Goal: Task Accomplishment & Management: Complete application form

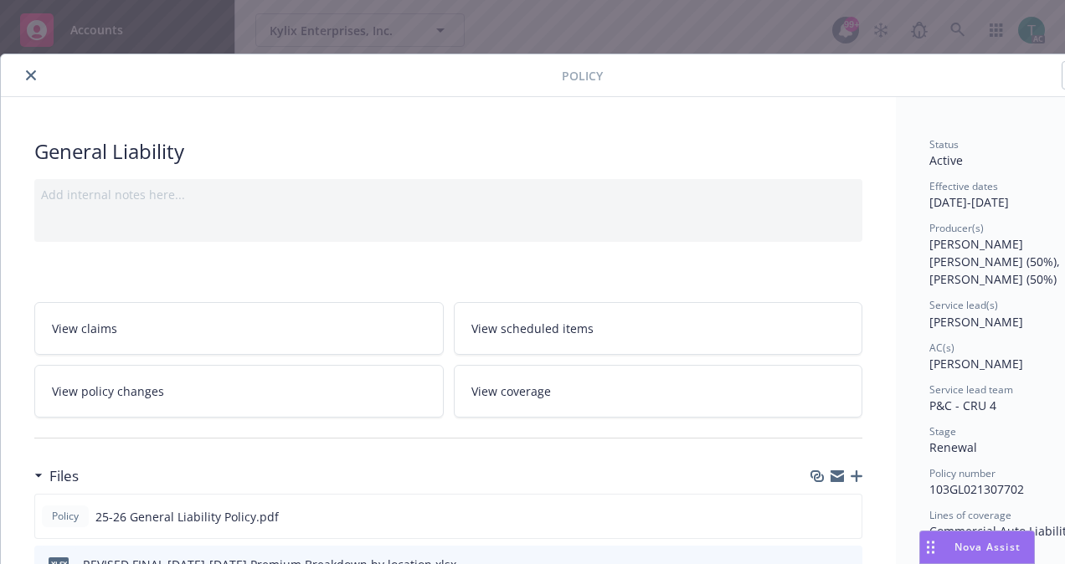
click at [33, 76] on icon "close" at bounding box center [31, 75] width 10 height 10
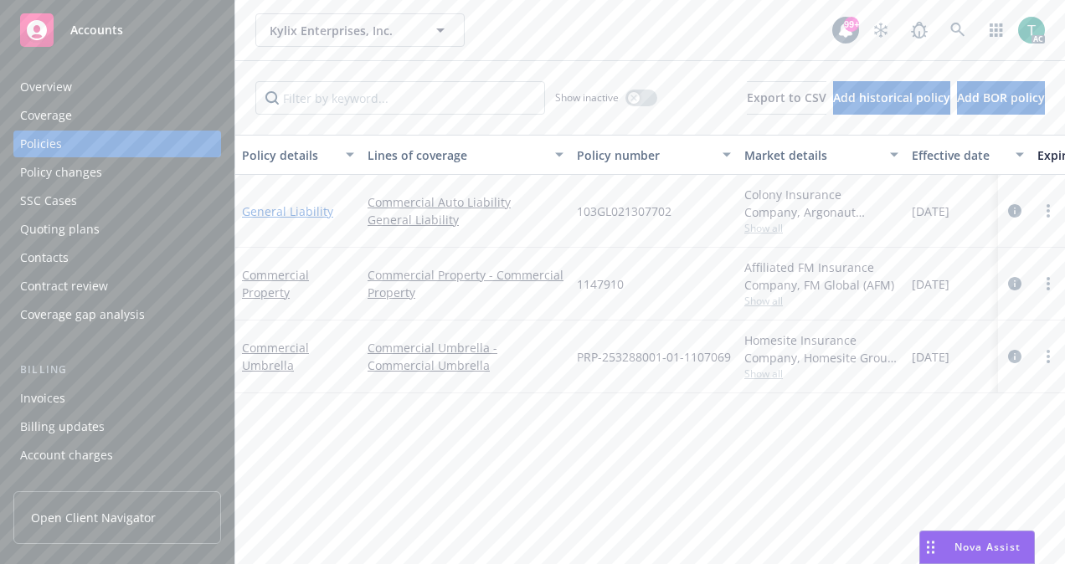
click at [301, 217] on link "General Liability" at bounding box center [287, 211] width 91 height 16
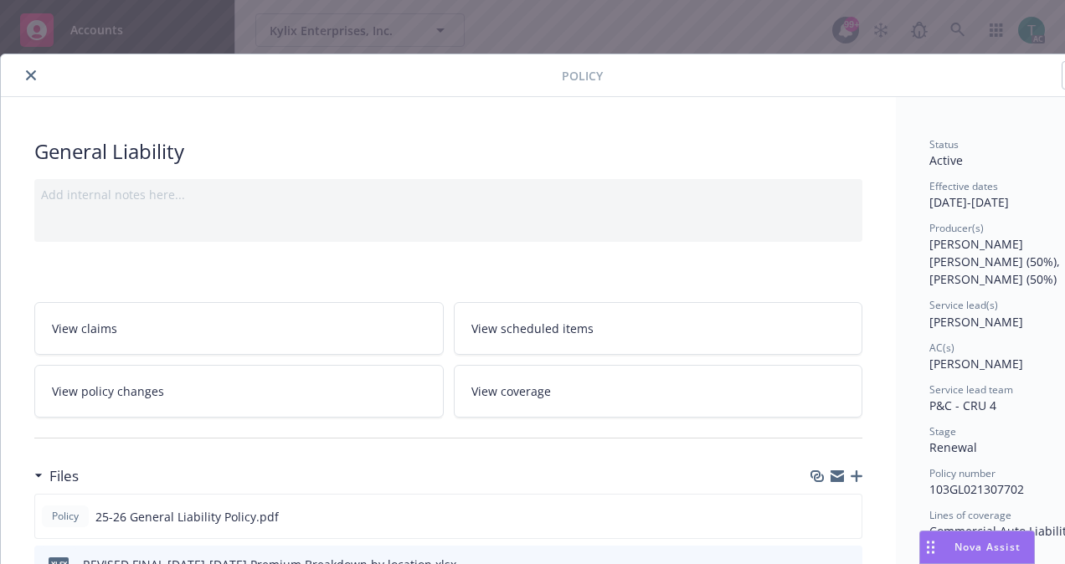
scroll to position [50, 0]
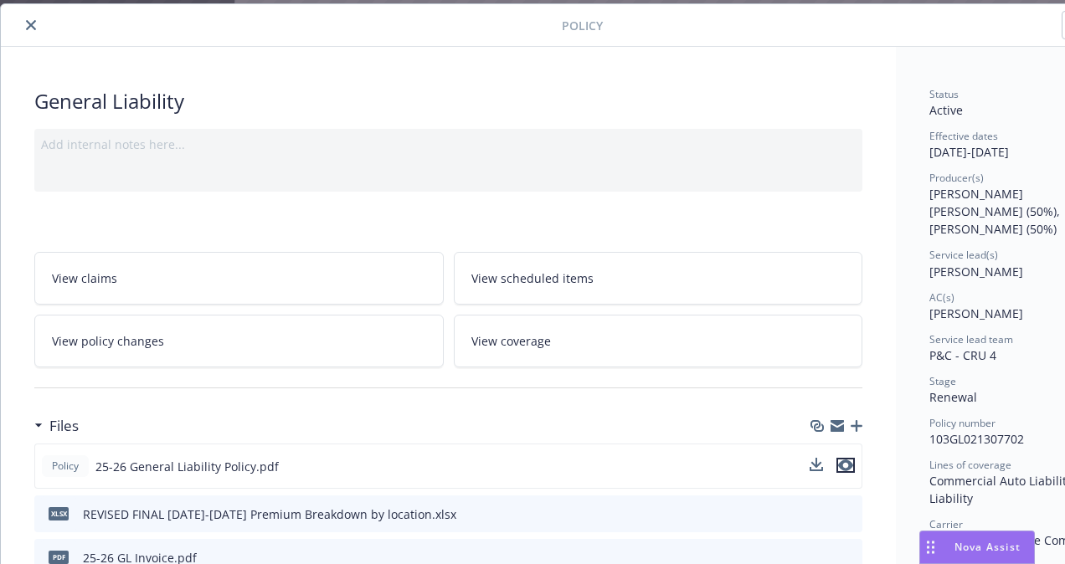
click at [848, 460] on icon "preview file" at bounding box center [845, 466] width 15 height 12
click at [28, 23] on icon "close" at bounding box center [31, 25] width 10 height 10
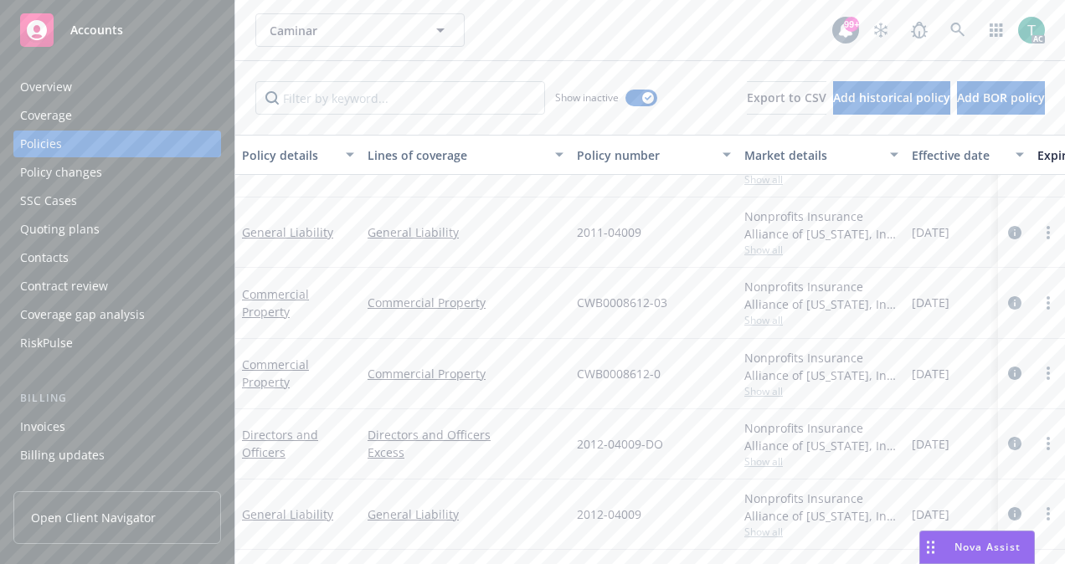
scroll to position [391, 0]
click at [378, 97] on input "Filter by keyword..." at bounding box center [400, 97] width 290 height 33
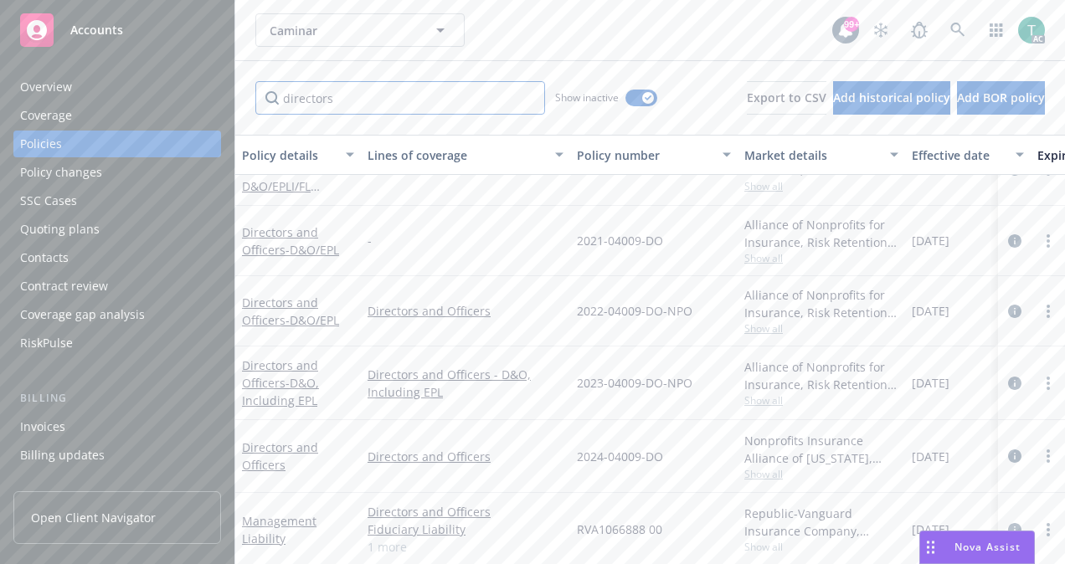
scroll to position [738, 0]
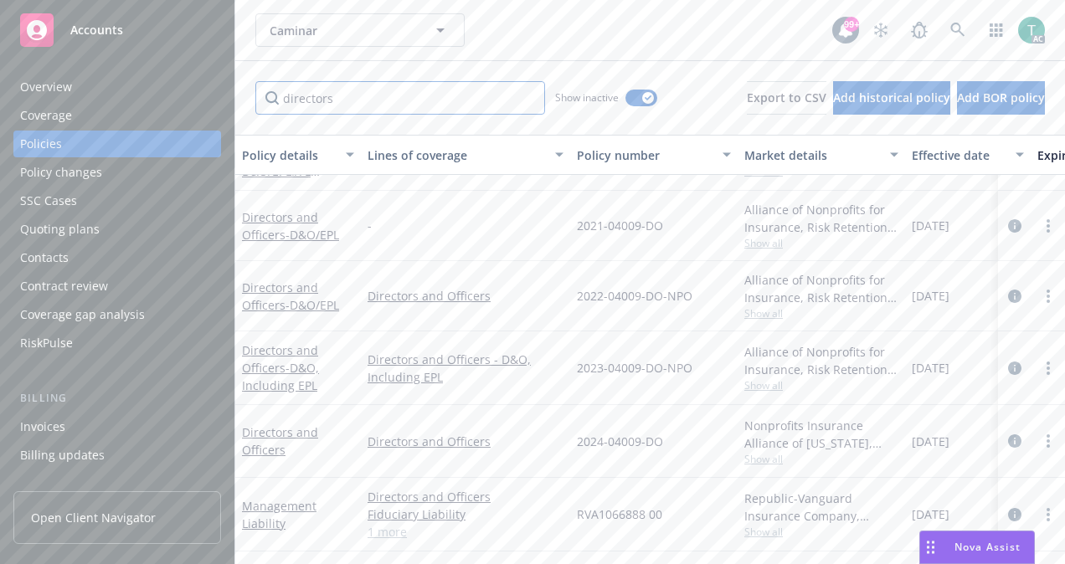
type input "directors"
click at [303, 424] on link "Directors and Officers" at bounding box center [280, 440] width 76 height 33
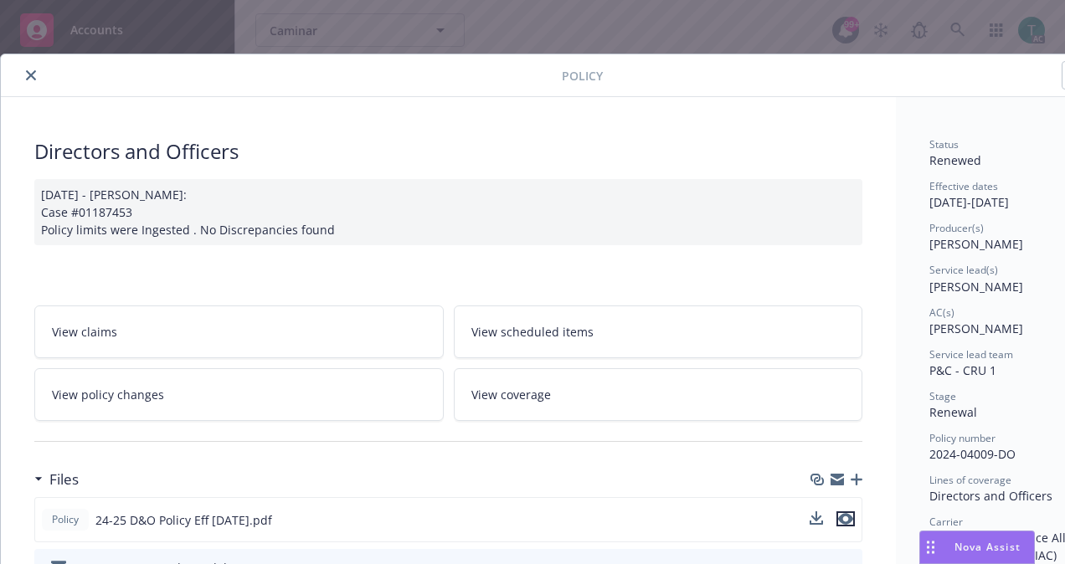
click at [849, 513] on icon "preview file" at bounding box center [845, 519] width 15 height 12
click at [32, 70] on icon "close" at bounding box center [31, 75] width 10 height 10
click at [30, 70] on icon "close" at bounding box center [31, 75] width 10 height 10
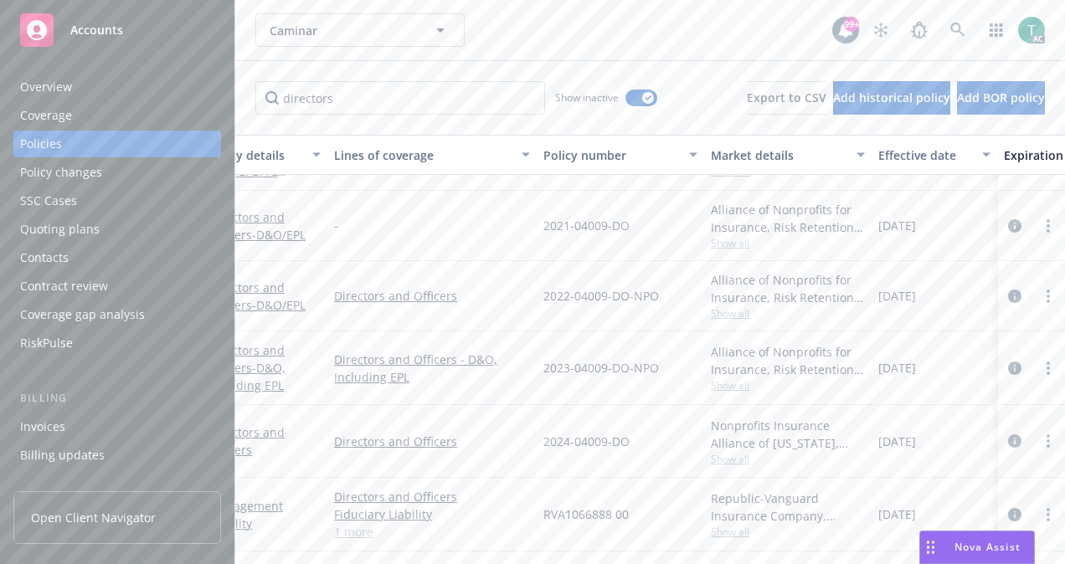
scroll to position [738, 0]
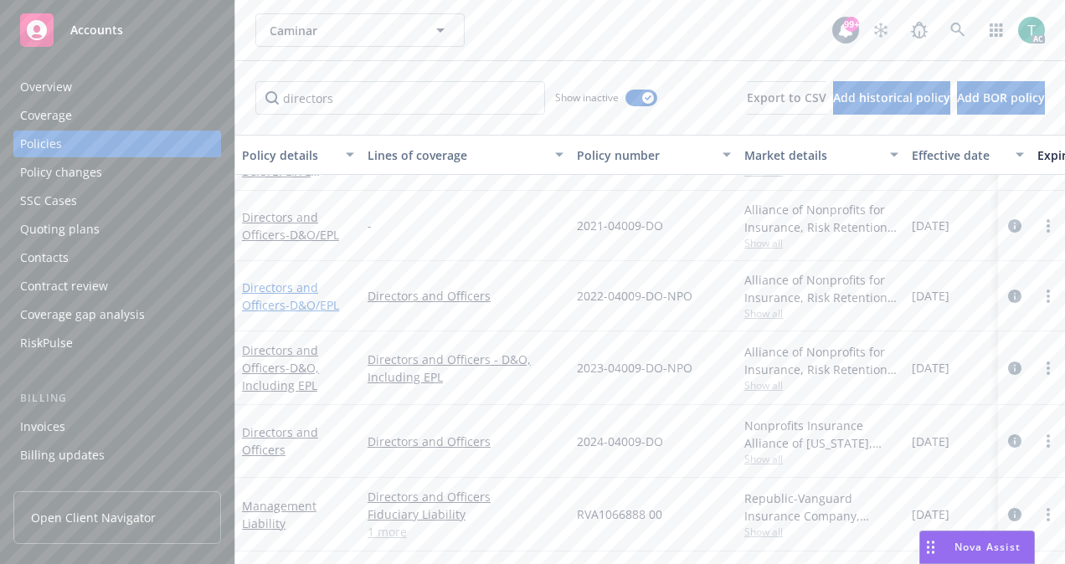
click at [270, 280] on link "Directors and Officers - D&O/EPL" at bounding box center [290, 296] width 97 height 33
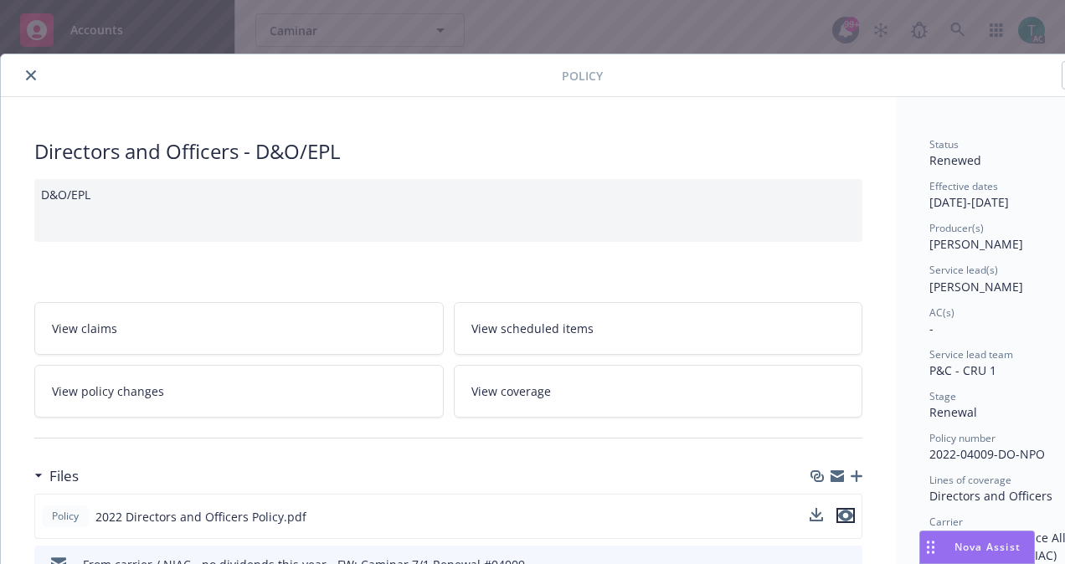
click at [844, 511] on icon "preview file" at bounding box center [845, 516] width 15 height 12
click at [26, 75] on icon "close" at bounding box center [31, 75] width 10 height 10
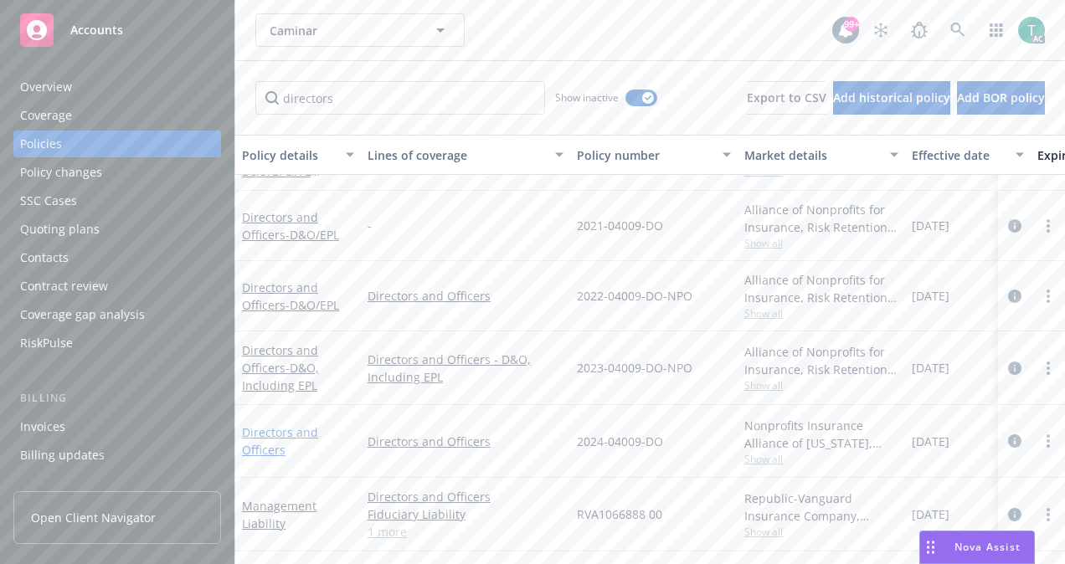
click at [290, 424] on link "Directors and Officers" at bounding box center [280, 440] width 76 height 33
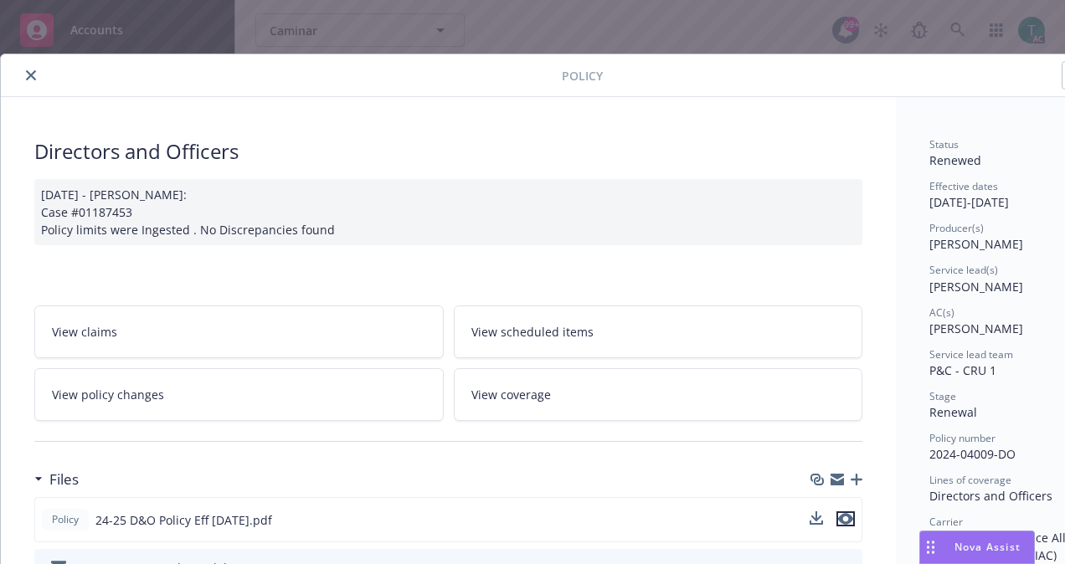
click at [847, 513] on icon "preview file" at bounding box center [845, 519] width 15 height 12
click at [28, 75] on icon "close" at bounding box center [31, 75] width 10 height 10
click at [32, 71] on icon "close" at bounding box center [31, 75] width 10 height 10
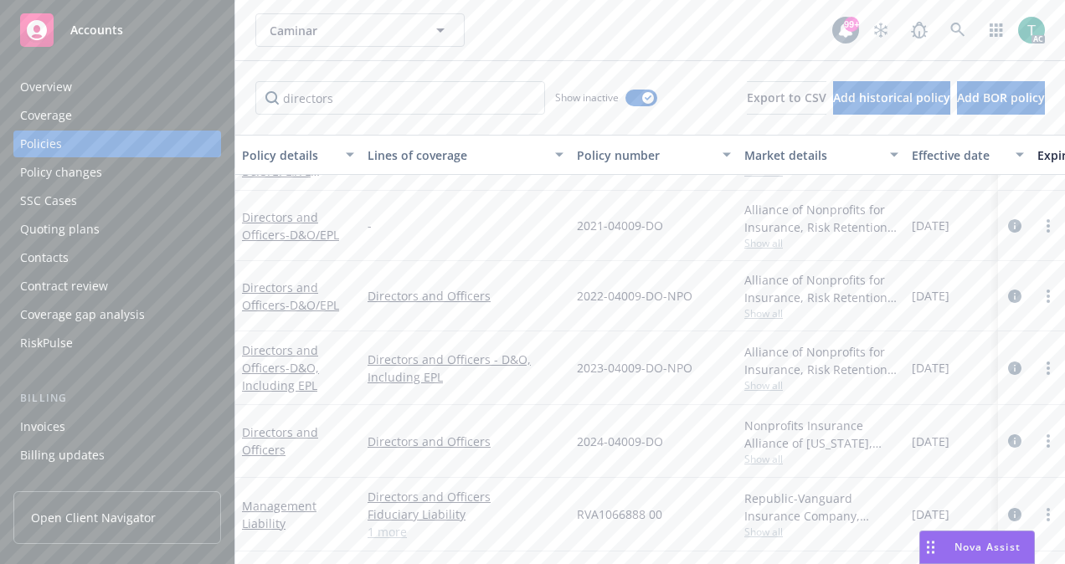
click at [26, 74] on div "Overview" at bounding box center [46, 87] width 52 height 27
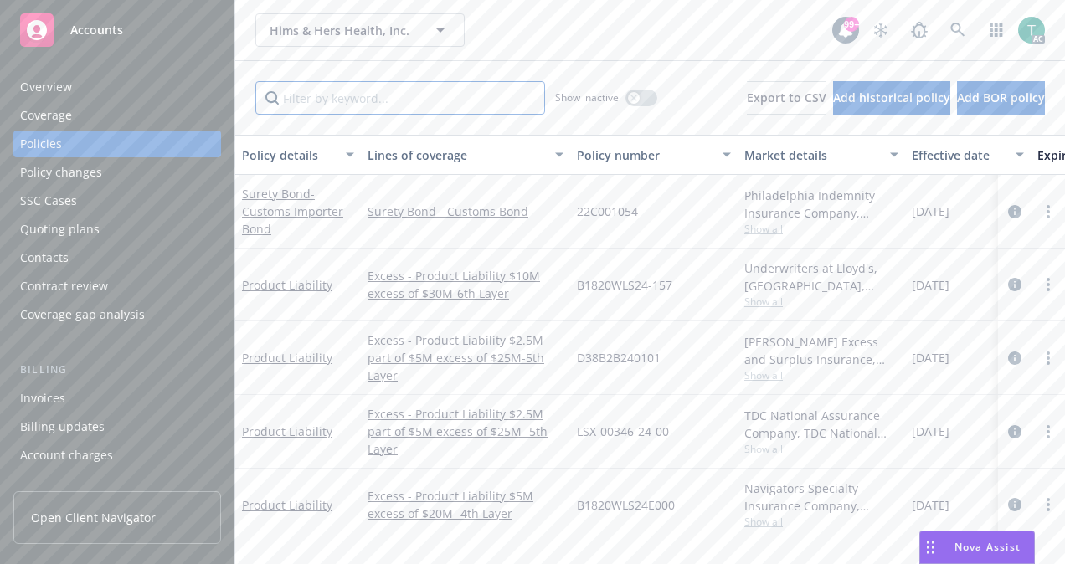
click at [371, 93] on input "Filter by keyword..." at bounding box center [400, 97] width 290 height 33
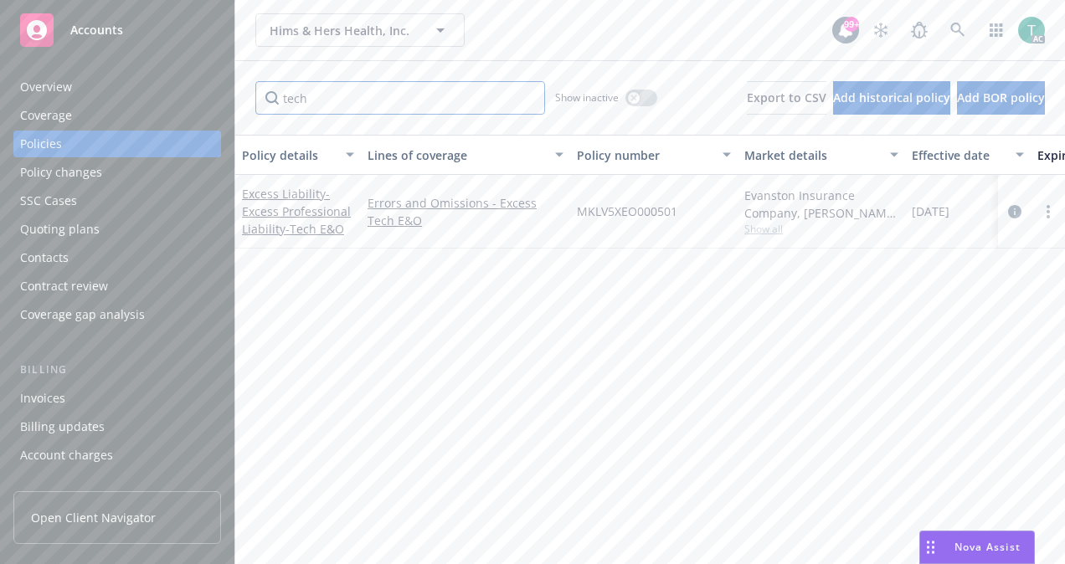
type input "tech"
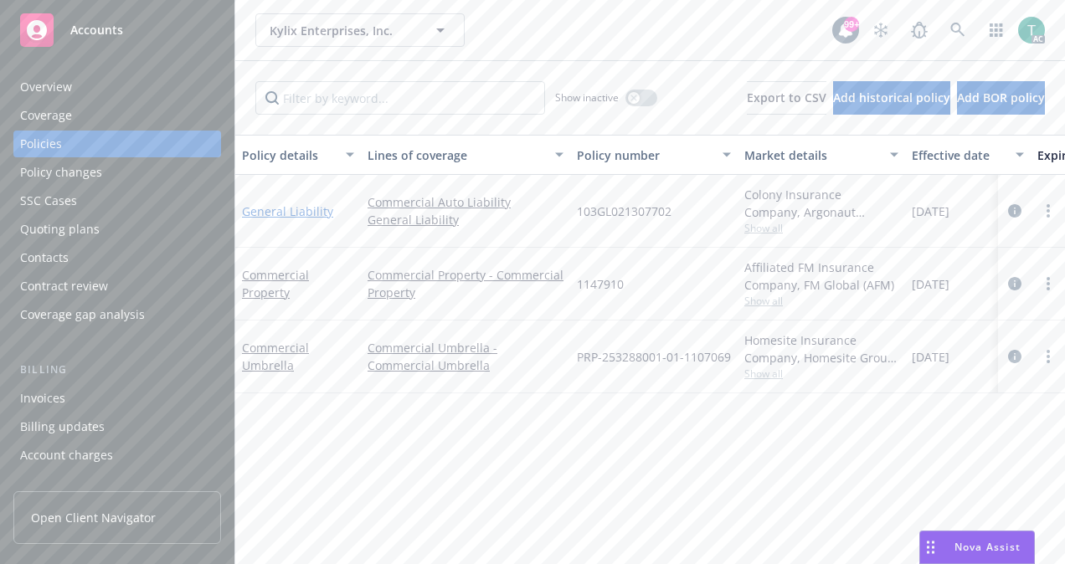
click at [320, 207] on link "General Liability" at bounding box center [287, 211] width 91 height 16
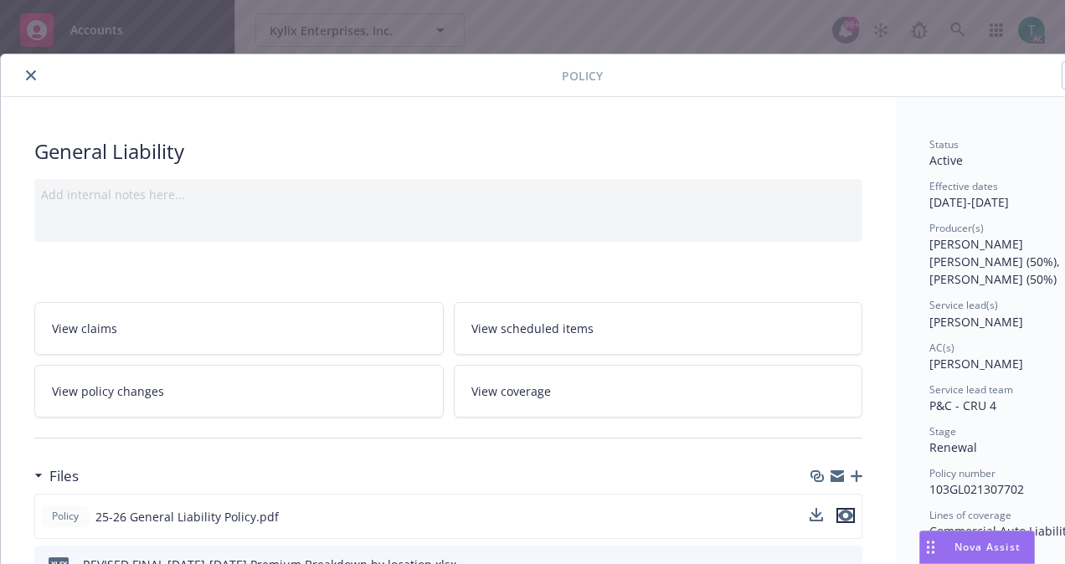
click at [852, 516] on icon "preview file" at bounding box center [845, 516] width 15 height 12
click at [33, 63] on div "Policy" at bounding box center [575, 75] width 1149 height 43
drag, startPoint x: 33, startPoint y: 65, endPoint x: 24, endPoint y: 74, distance: 11.8
click at [24, 74] on button "close" at bounding box center [31, 75] width 20 height 20
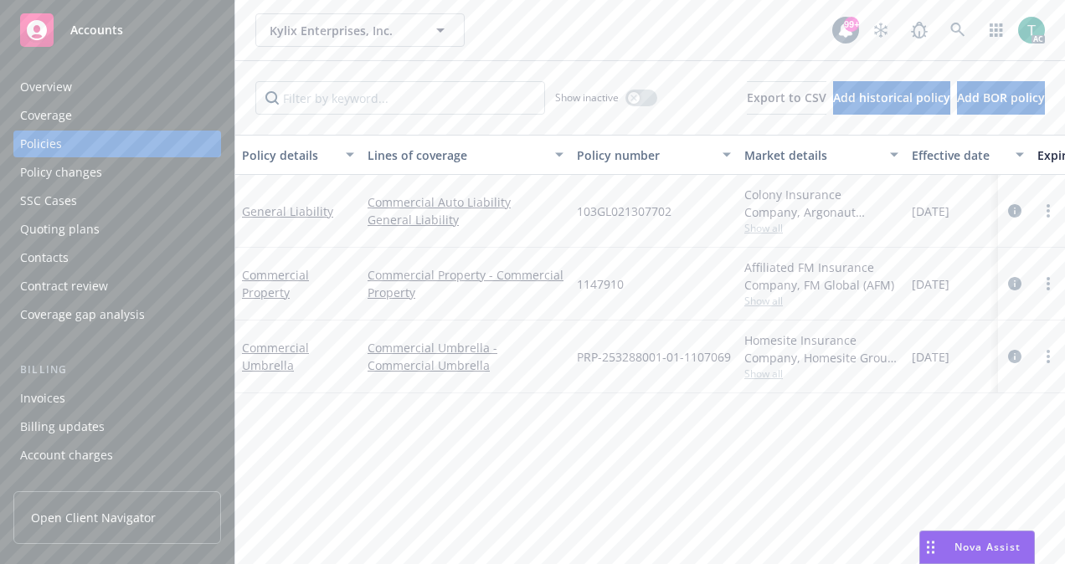
click at [384, 77] on div "Show inactive Export to CSV Add historical policy Add BOR policy" at bounding box center [650, 98] width 830 height 74
click at [379, 90] on input "Filter by keyword..." at bounding box center [400, 97] width 290 height 33
paste input "103GL021307702"
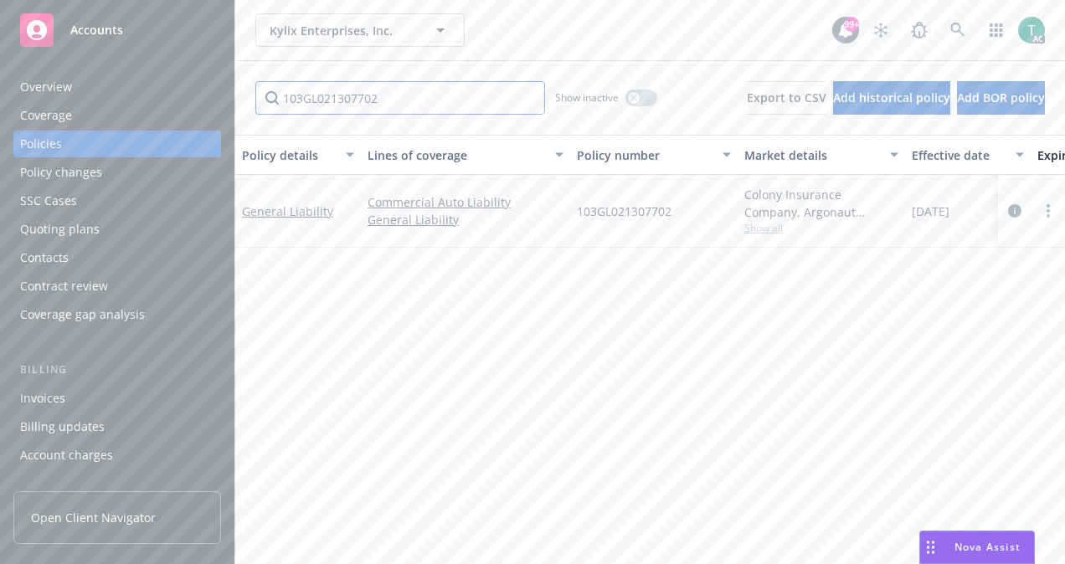
type input "103GL021307702"
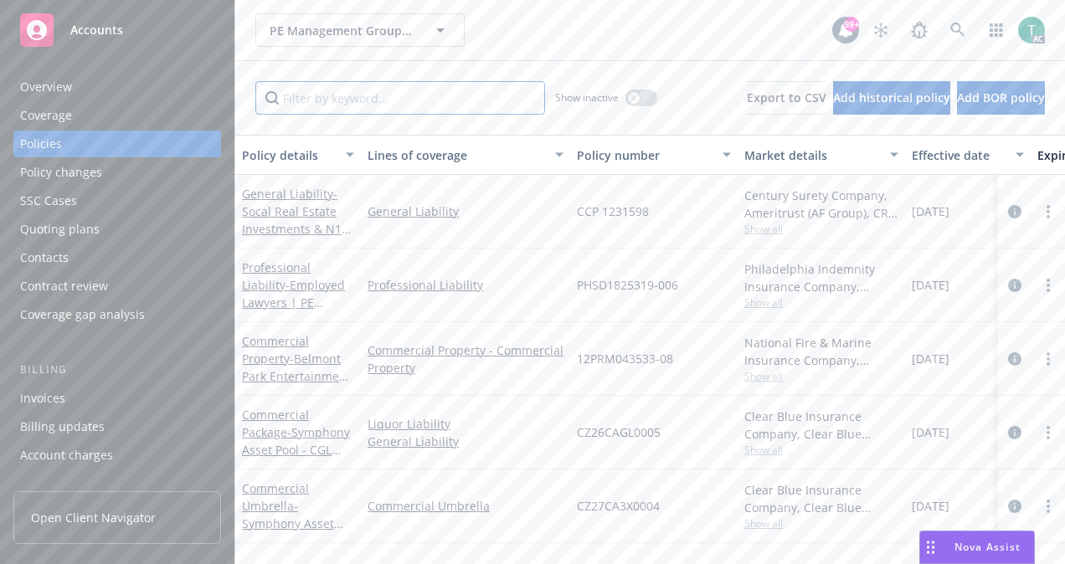
click at [398, 100] on input "Filter by keyword..." at bounding box center [400, 97] width 290 height 33
click at [630, 95] on icon "button" at bounding box center [633, 98] width 7 height 7
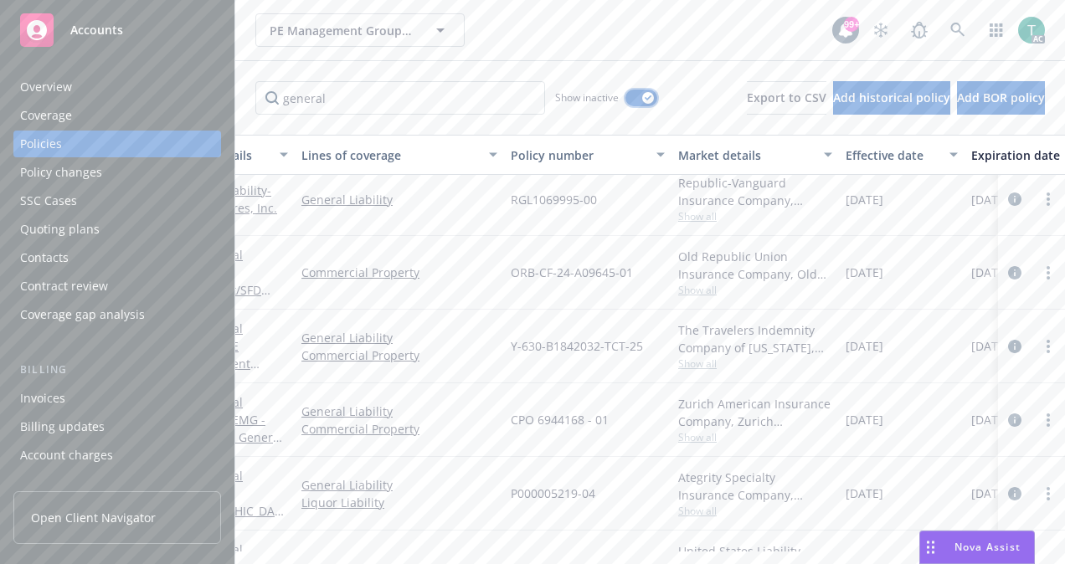
scroll to position [3389, 66]
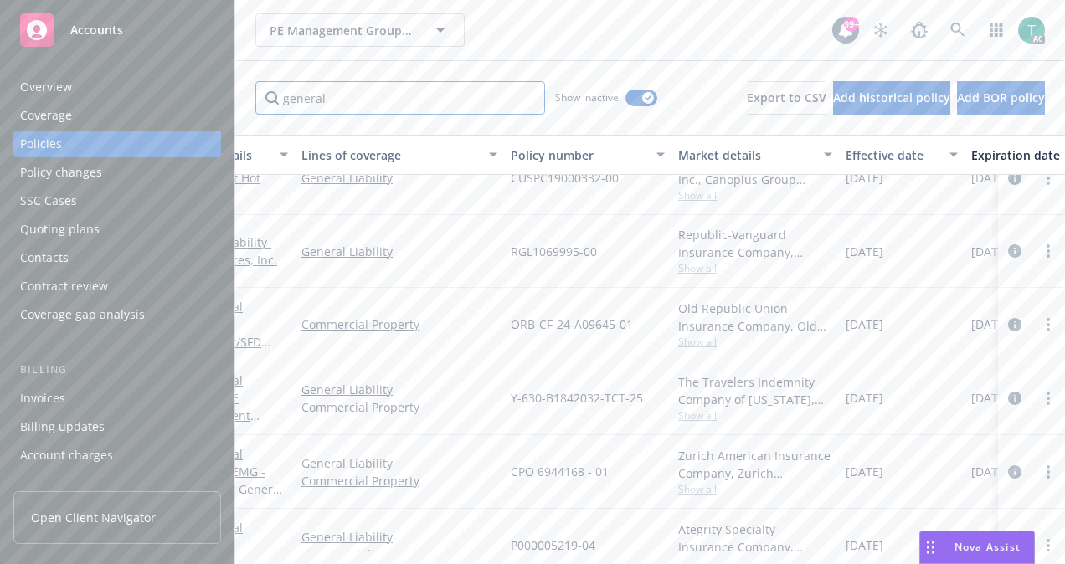
click at [478, 95] on input "general" at bounding box center [400, 97] width 290 height 33
type input "g"
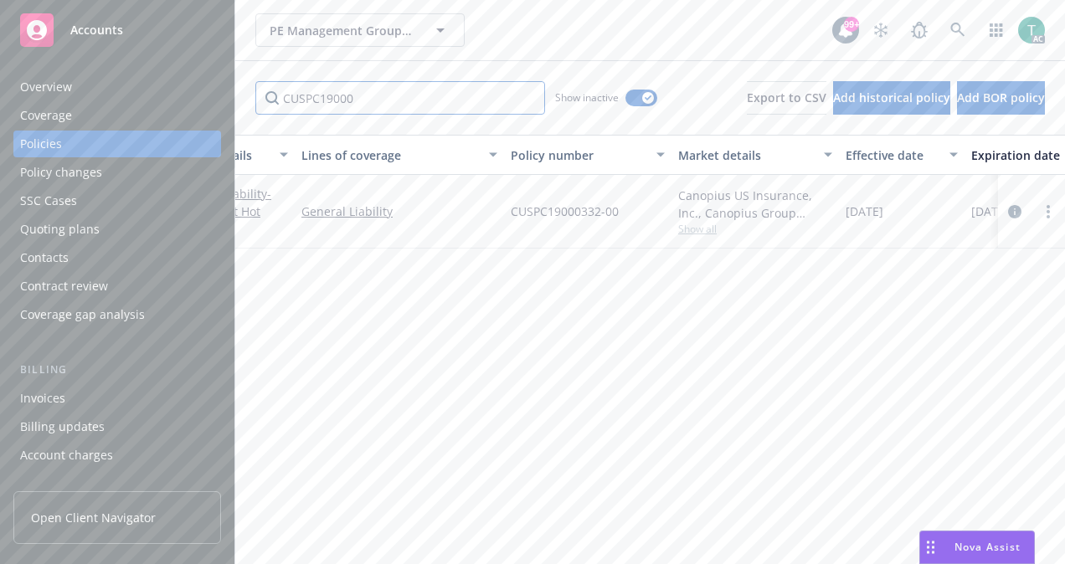
scroll to position [0, 0]
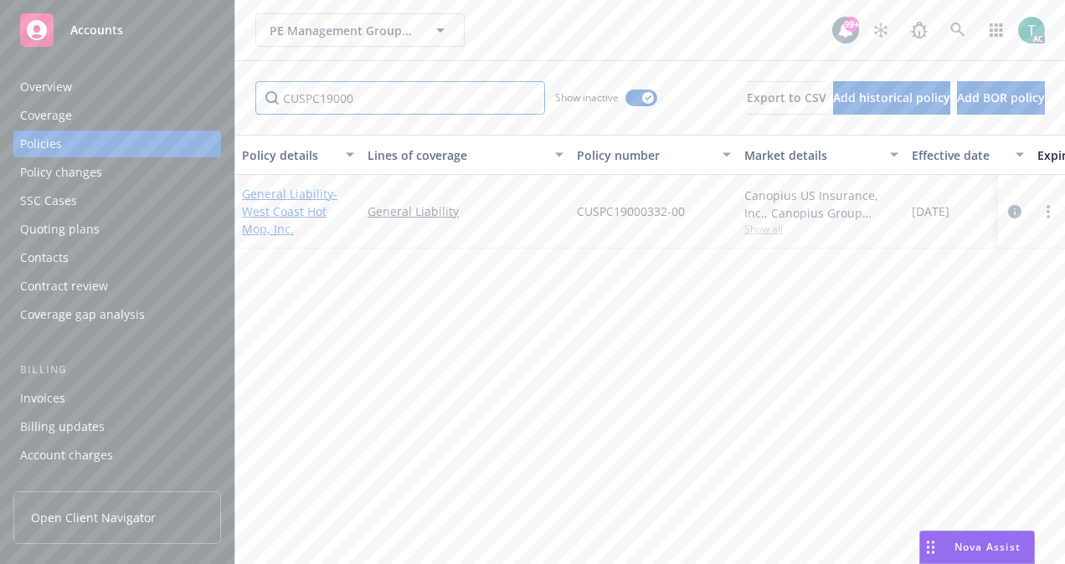
type input "CUSPC19000"
click at [295, 193] on link "General Liability - West Coast Hot Mop, Inc." at bounding box center [289, 211] width 95 height 51
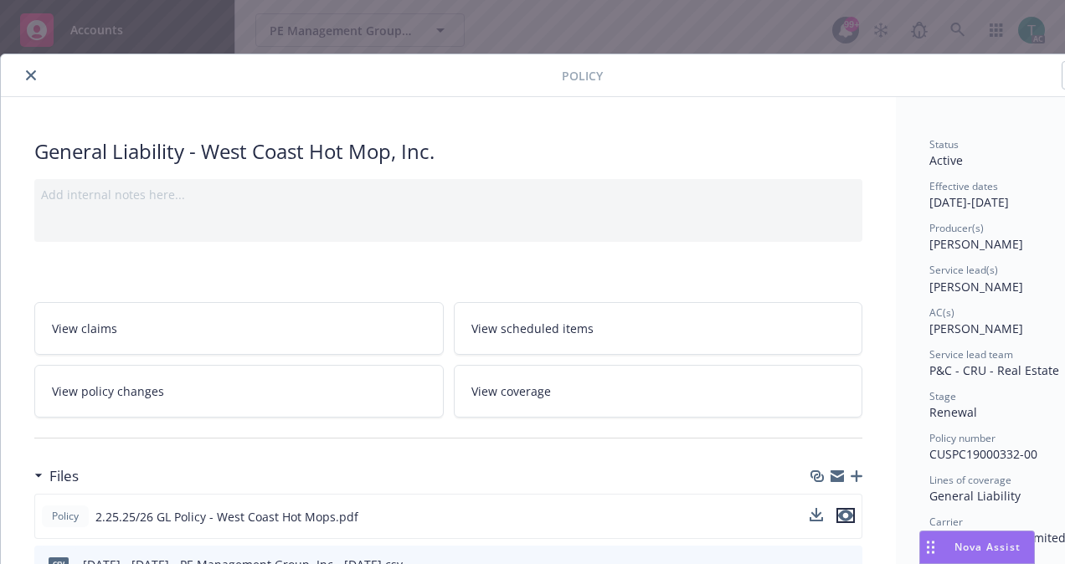
click at [847, 511] on icon "preview file" at bounding box center [845, 516] width 15 height 12
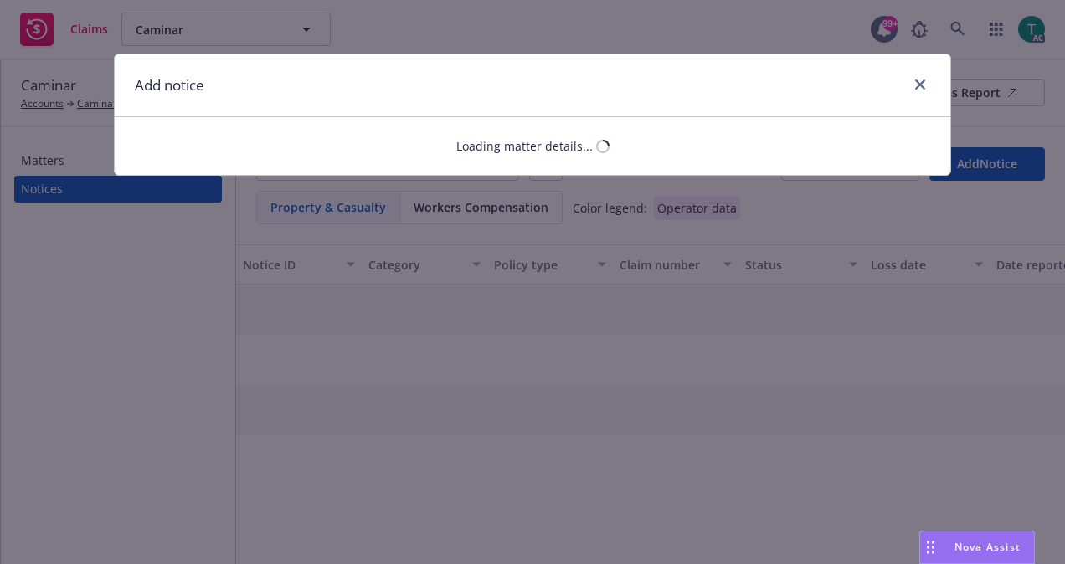
select select "EMPLOYMENT_PRACTICES_LIABILITY"
select select "open"
select select "CLAIM"
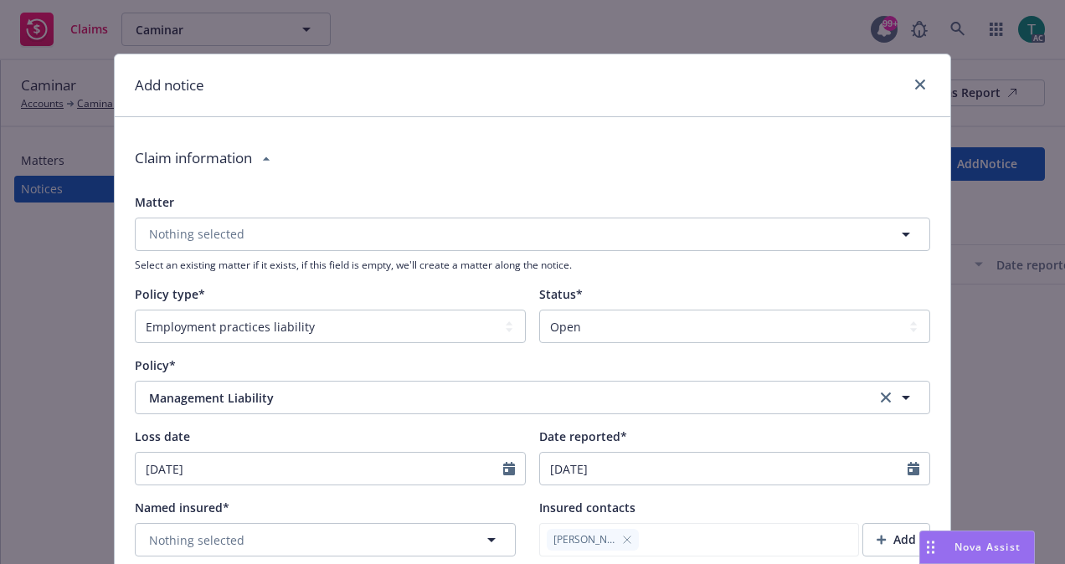
type textarea "x"
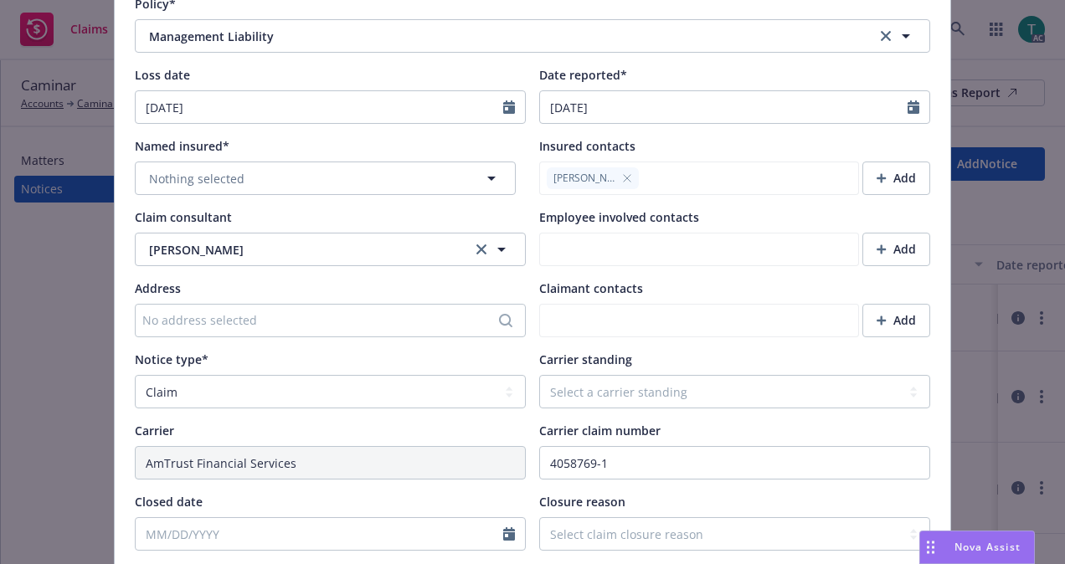
scroll to position [367, 0]
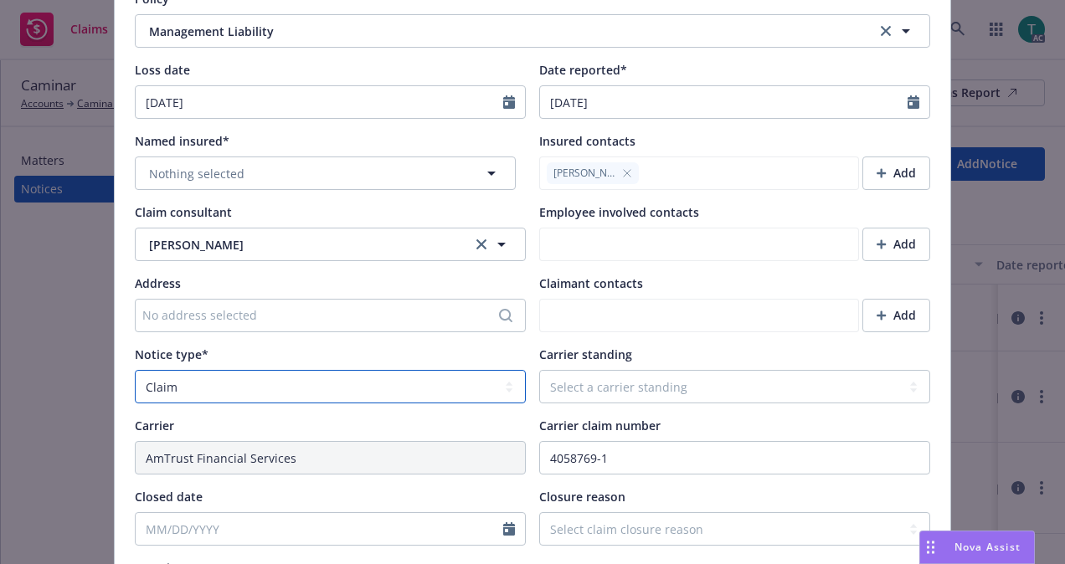
click at [228, 377] on select "Select a notice type Claim Incident/Occurence/Circumstance" at bounding box center [330, 386] width 391 height 33
click at [72, 321] on div "Add notice Claim information Matter Nothing selected Select an existing matter …" at bounding box center [532, 282] width 1065 height 564
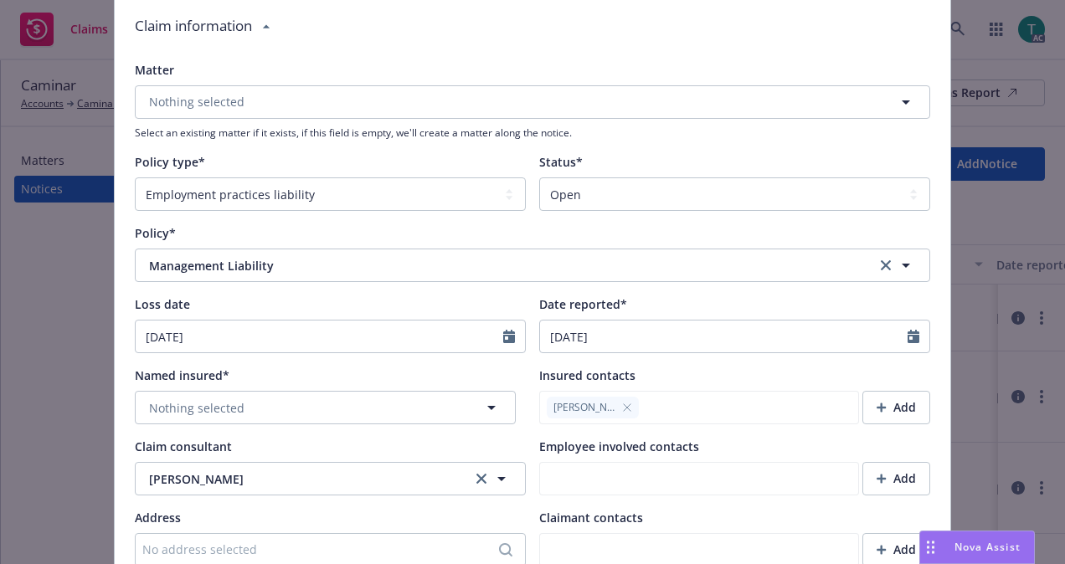
scroll to position [131, 0]
click at [325, 403] on button "Nothing selected" at bounding box center [325, 408] width 381 height 33
type input "Ca"
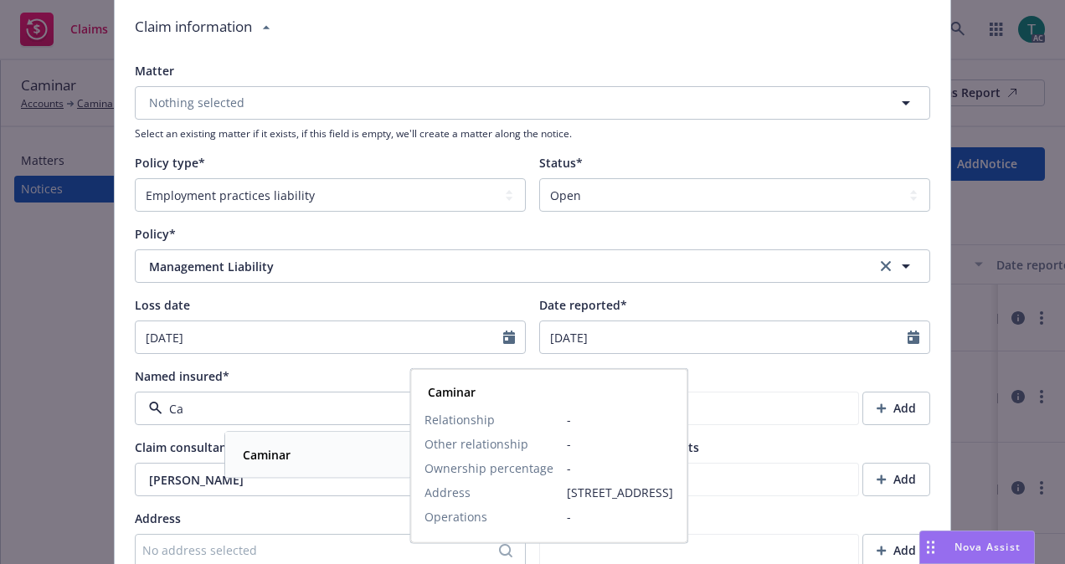
click at [286, 460] on strong "Caminar" at bounding box center [267, 455] width 48 height 16
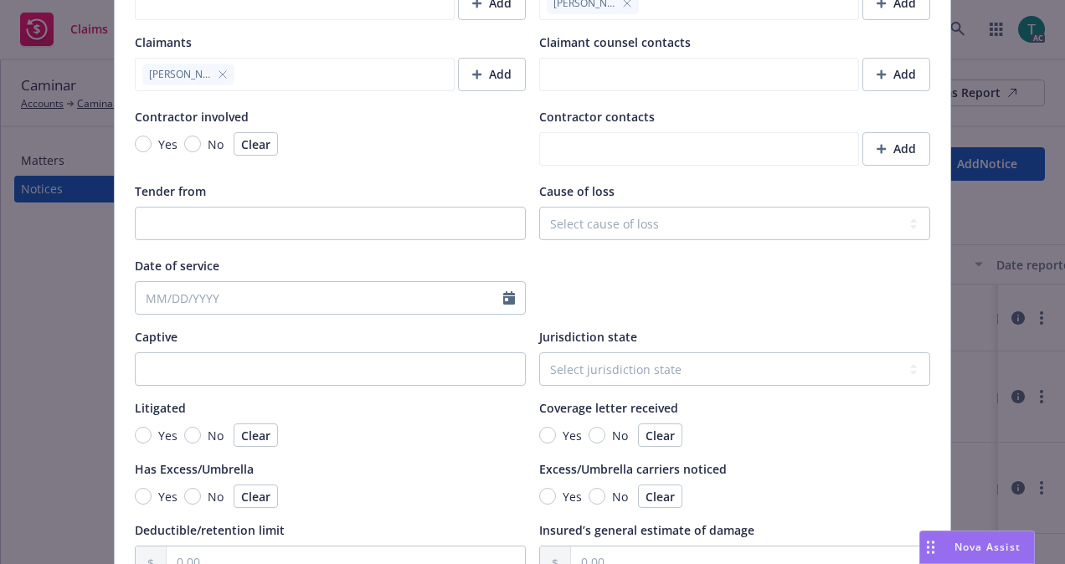
scroll to position [1592, 0]
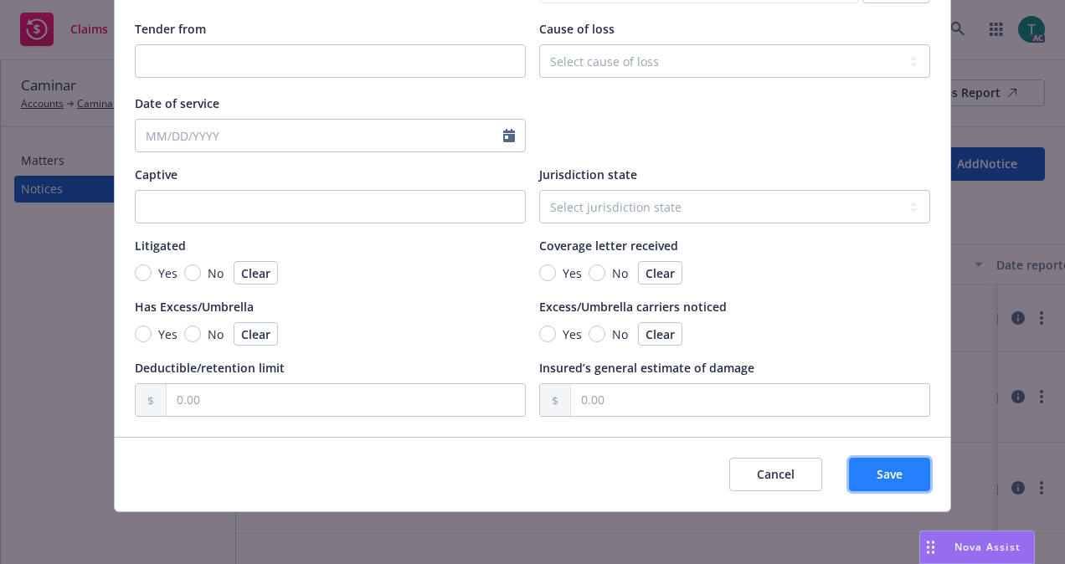
click at [867, 474] on button "Save" at bounding box center [889, 474] width 81 height 33
type textarea "x"
